Goal: Check status

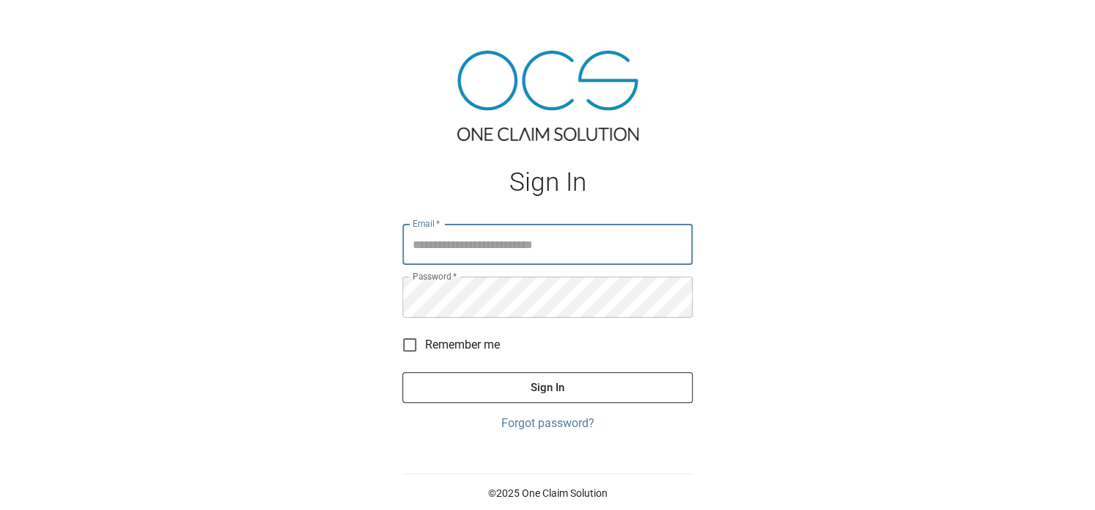
type input "**********"
click at [553, 383] on button "Sign In" at bounding box center [547, 387] width 290 height 31
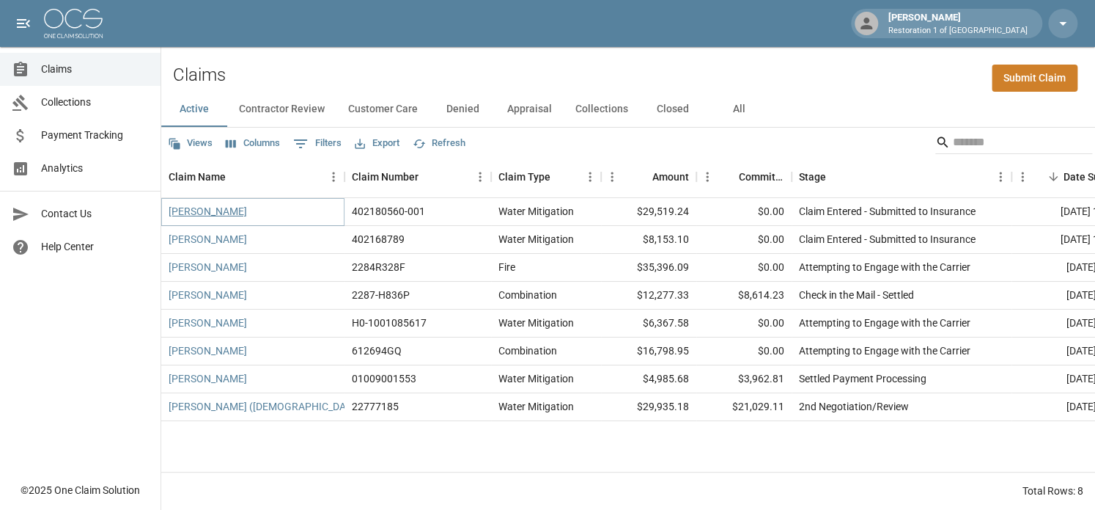
click at [191, 213] on link "[PERSON_NAME]" at bounding box center [208, 211] width 78 height 15
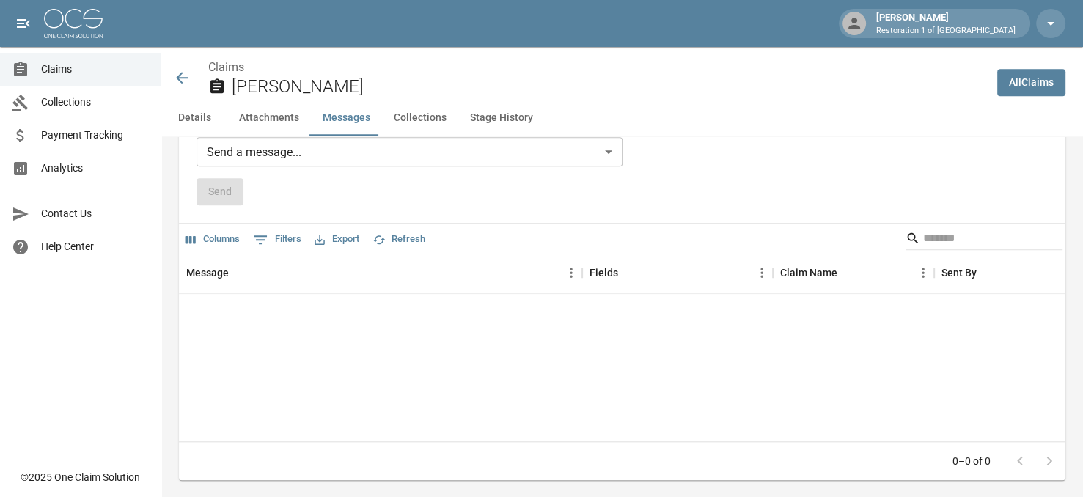
scroll to position [1173, 0]
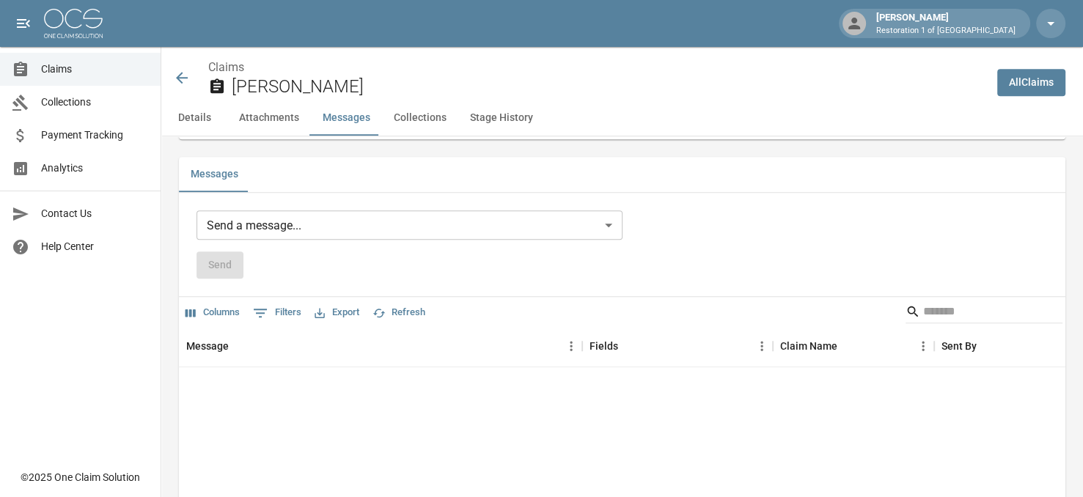
click at [186, 83] on icon at bounding box center [182, 78] width 18 height 18
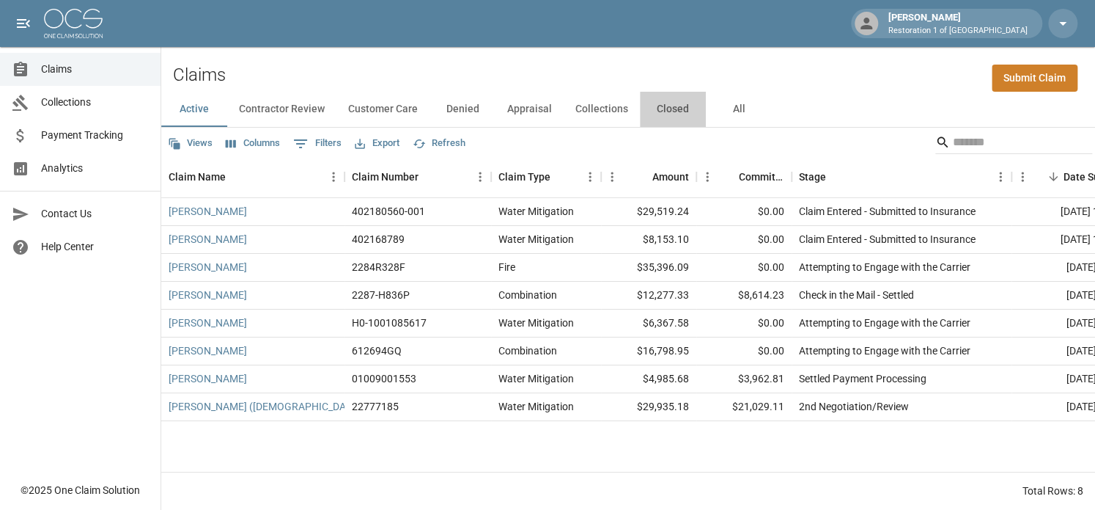
click at [676, 104] on button "Closed" at bounding box center [673, 109] width 66 height 35
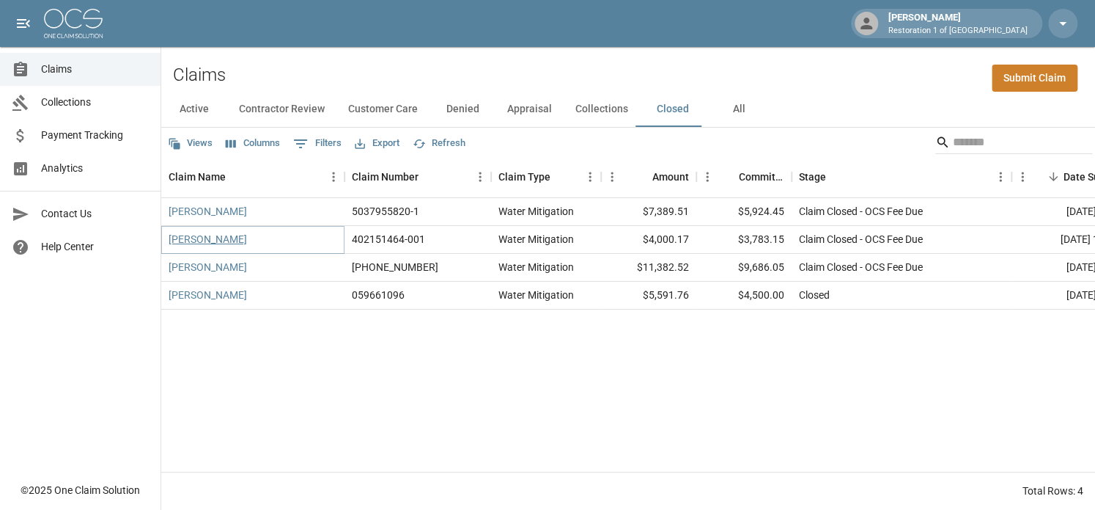
click at [194, 236] on link "[PERSON_NAME]" at bounding box center [208, 239] width 78 height 15
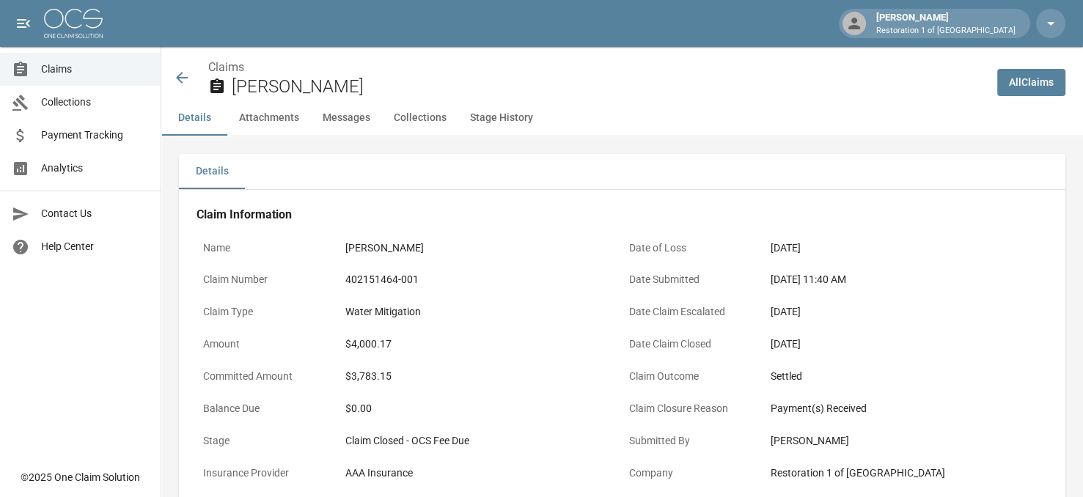
click at [183, 78] on icon at bounding box center [182, 78] width 12 height 12
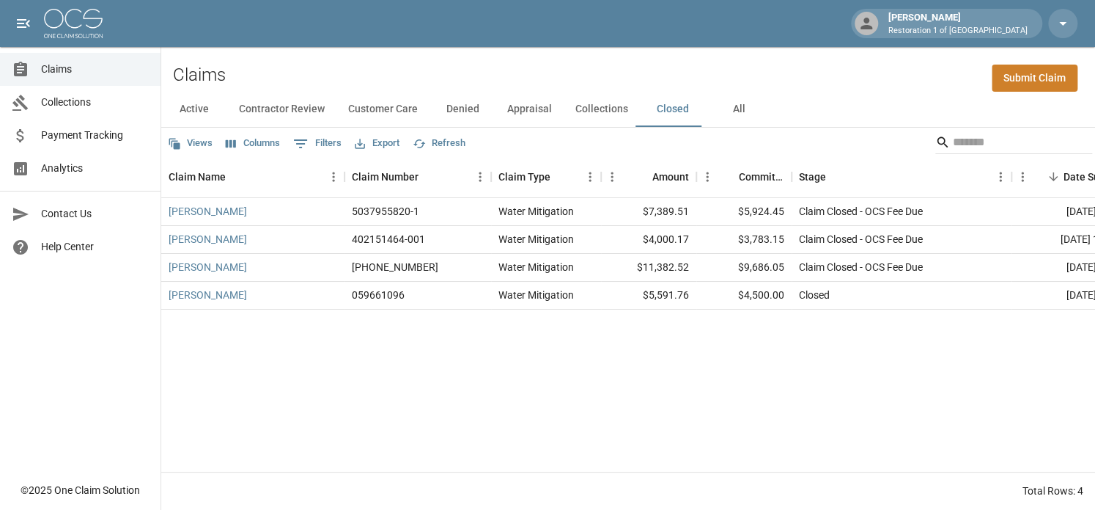
click at [204, 108] on button "Active" at bounding box center [194, 109] width 66 height 35
